Goal: Check status: Check status

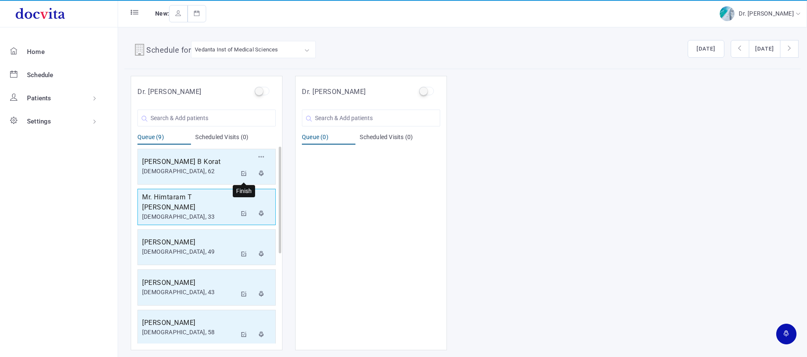
drag, startPoint x: 244, startPoint y: 172, endPoint x: 241, endPoint y: 179, distance: 7.6
click at [244, 172] on icon at bounding box center [244, 173] width 6 height 5
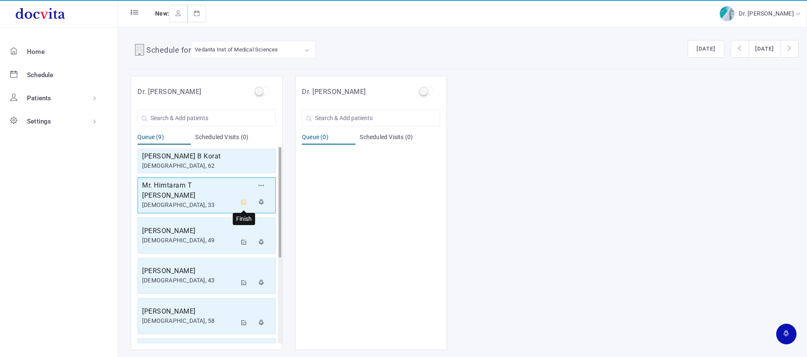
click at [243, 201] on icon at bounding box center [244, 201] width 6 height 5
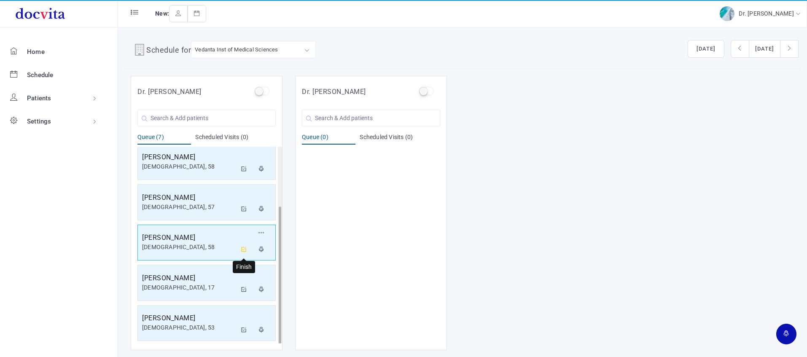
click at [242, 249] on icon at bounding box center [244, 249] width 6 height 5
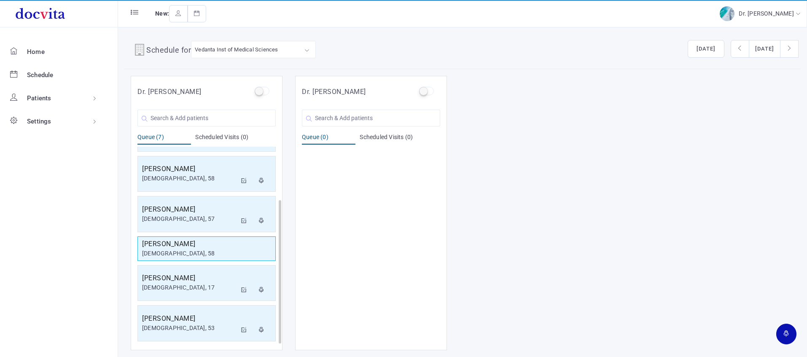
scroll to position [45, 0]
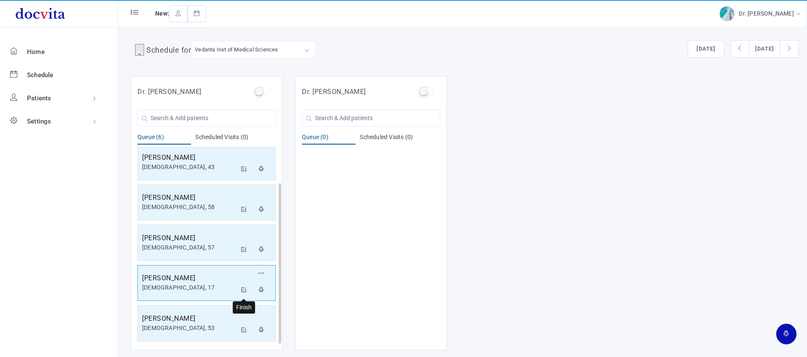
click at [244, 289] on icon at bounding box center [244, 289] width 6 height 5
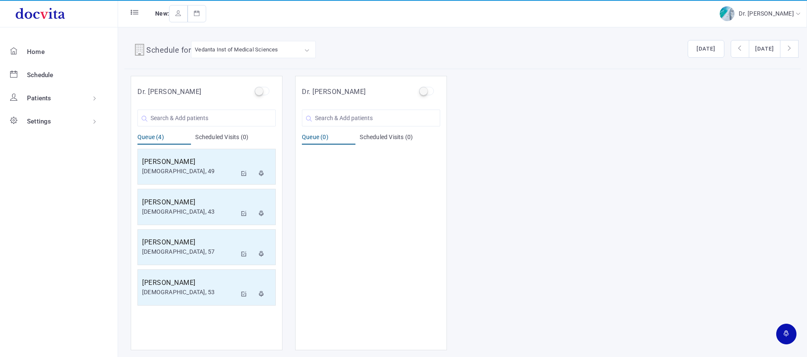
scroll to position [0, 0]
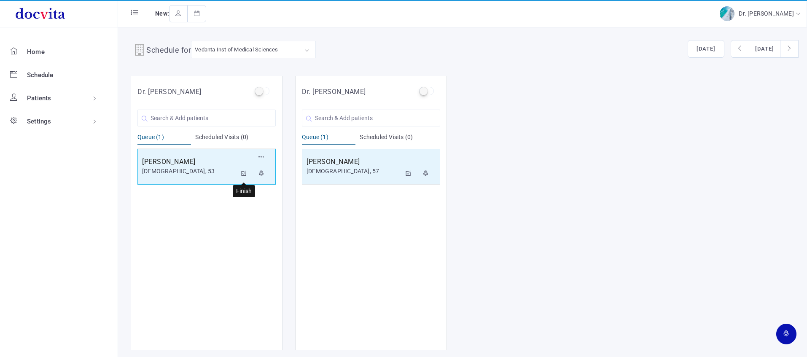
click at [245, 173] on icon at bounding box center [244, 173] width 6 height 5
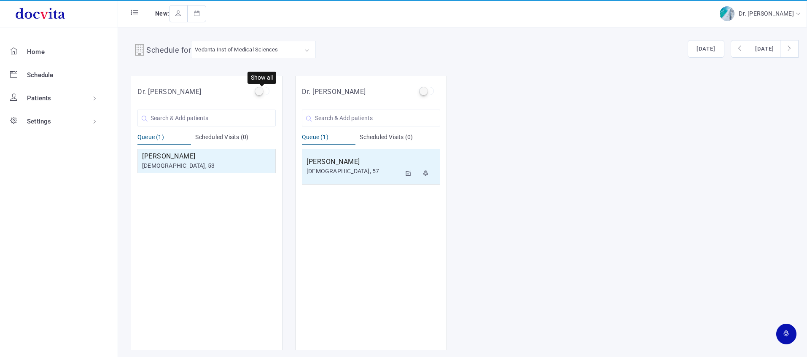
click at [258, 89] on label at bounding box center [262, 91] width 15 height 8
click at [258, 89] on input "checkbox" at bounding box center [257, 89] width 5 height 5
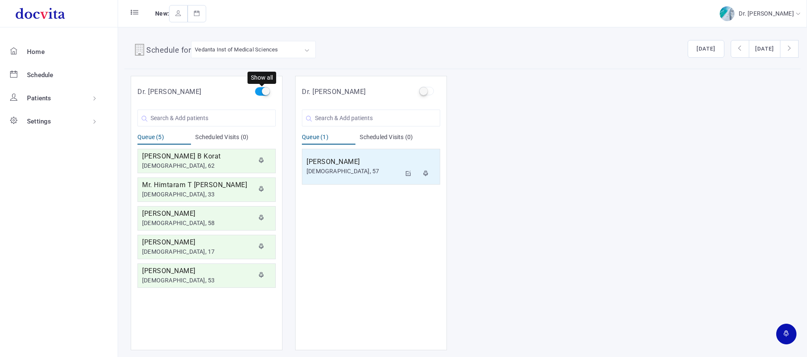
click at [261, 88] on label at bounding box center [262, 91] width 15 height 8
click at [260, 88] on input "checkbox" at bounding box center [257, 89] width 5 height 5
checkbox input "false"
